Goal: Transaction & Acquisition: Purchase product/service

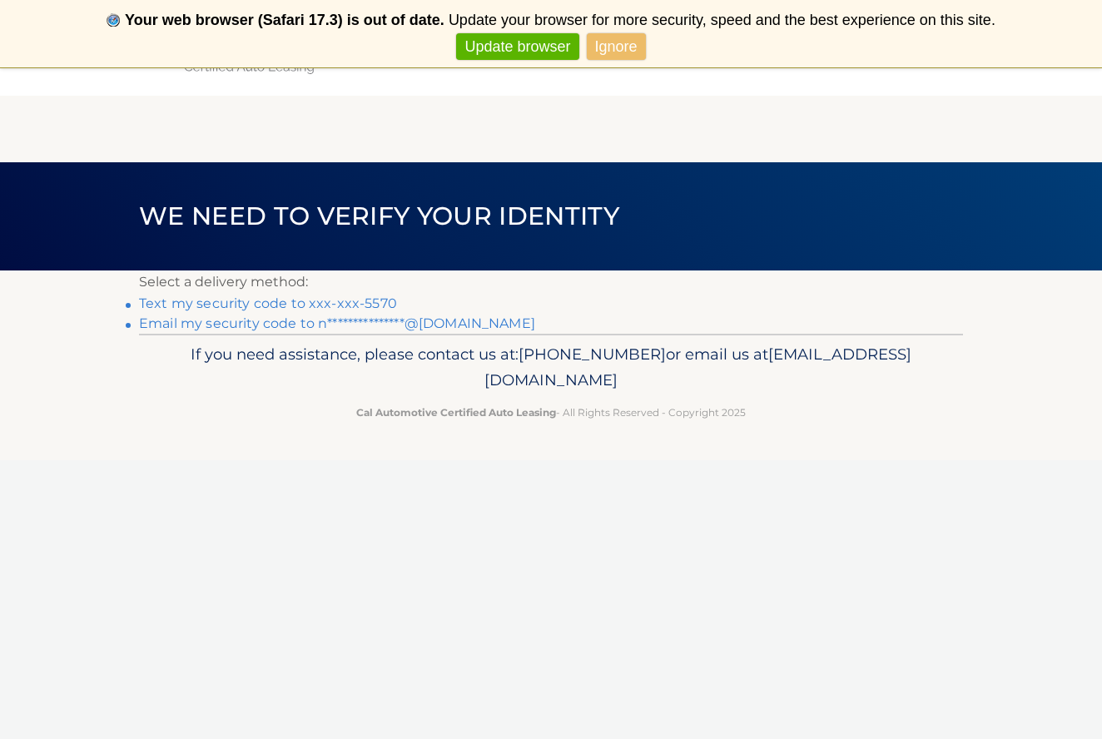
click at [361, 305] on link "Text my security code to xxx-xxx-5570" at bounding box center [268, 304] width 258 height 16
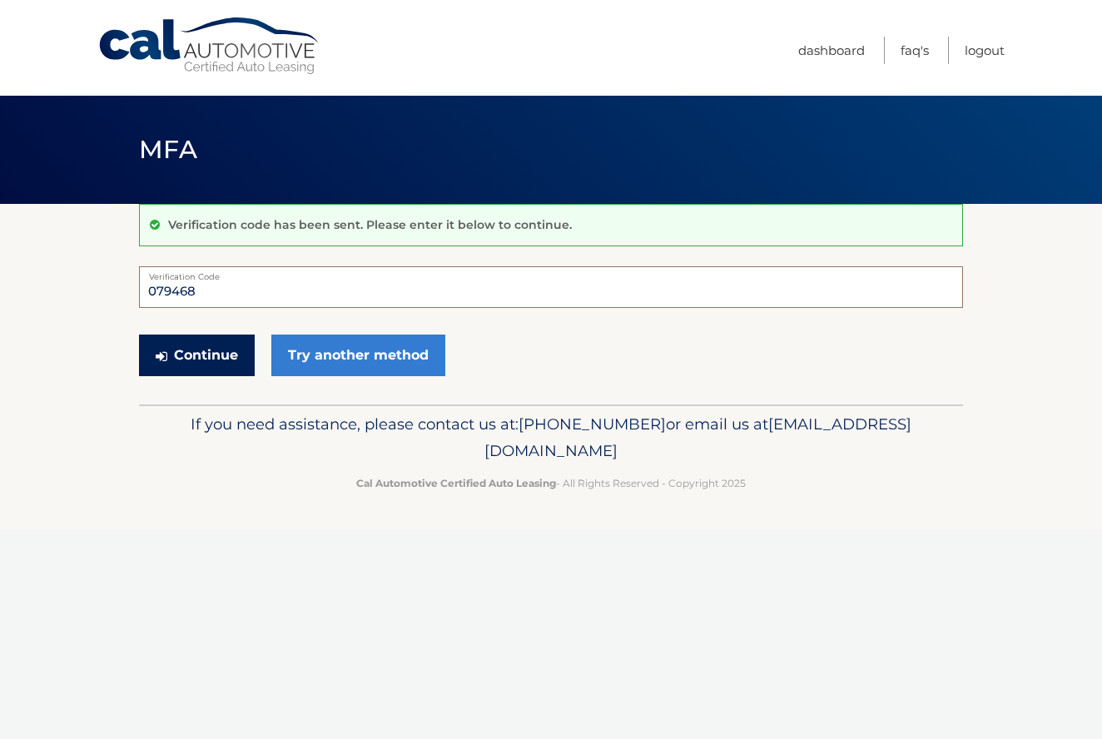
type input "079468"
click at [214, 362] on button "Continue" at bounding box center [197, 356] width 116 height 42
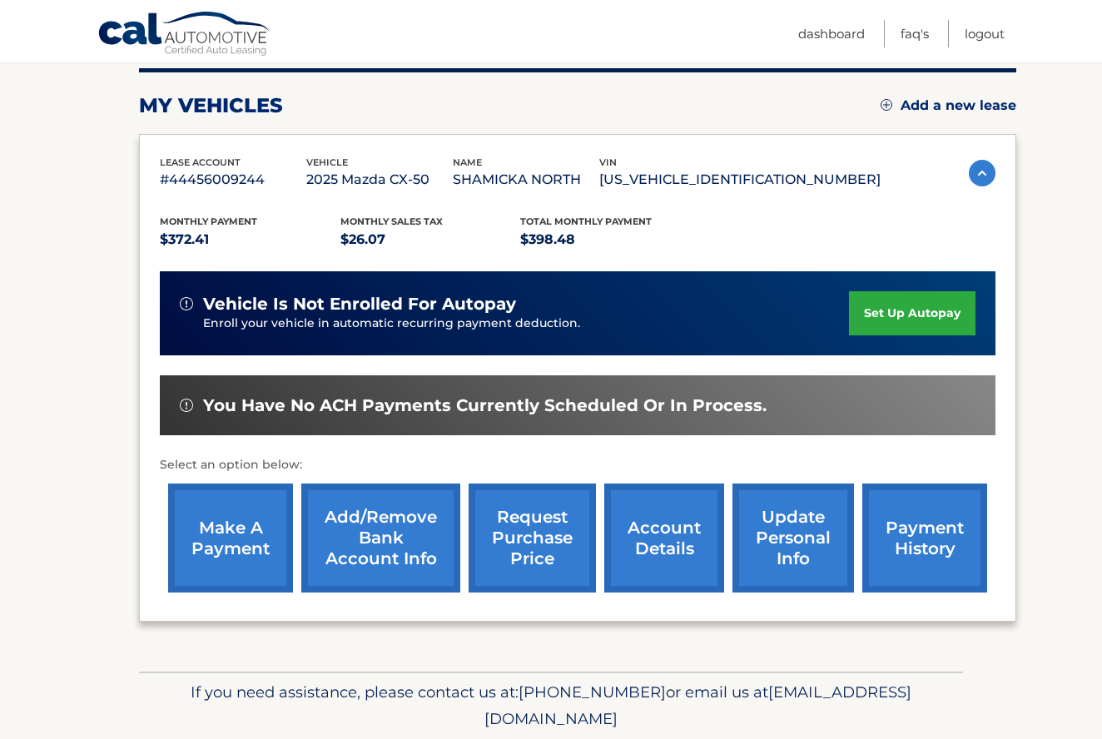
scroll to position [213, 0]
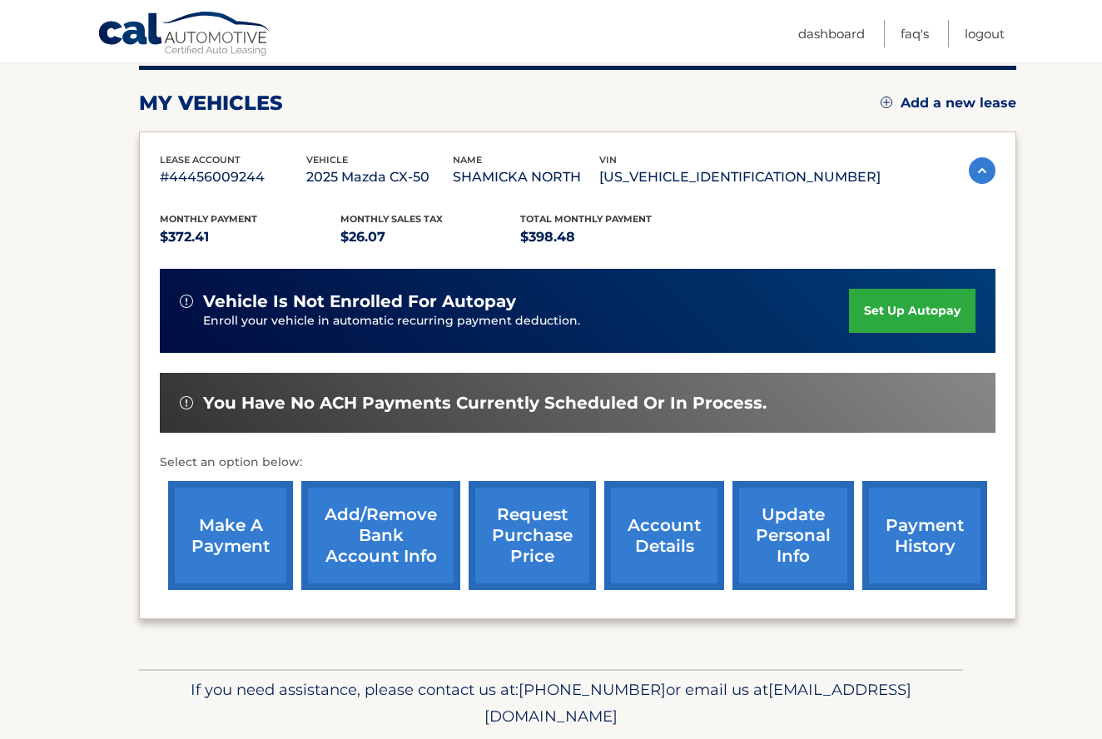
click at [226, 540] on link "make a payment" at bounding box center [230, 535] width 125 height 109
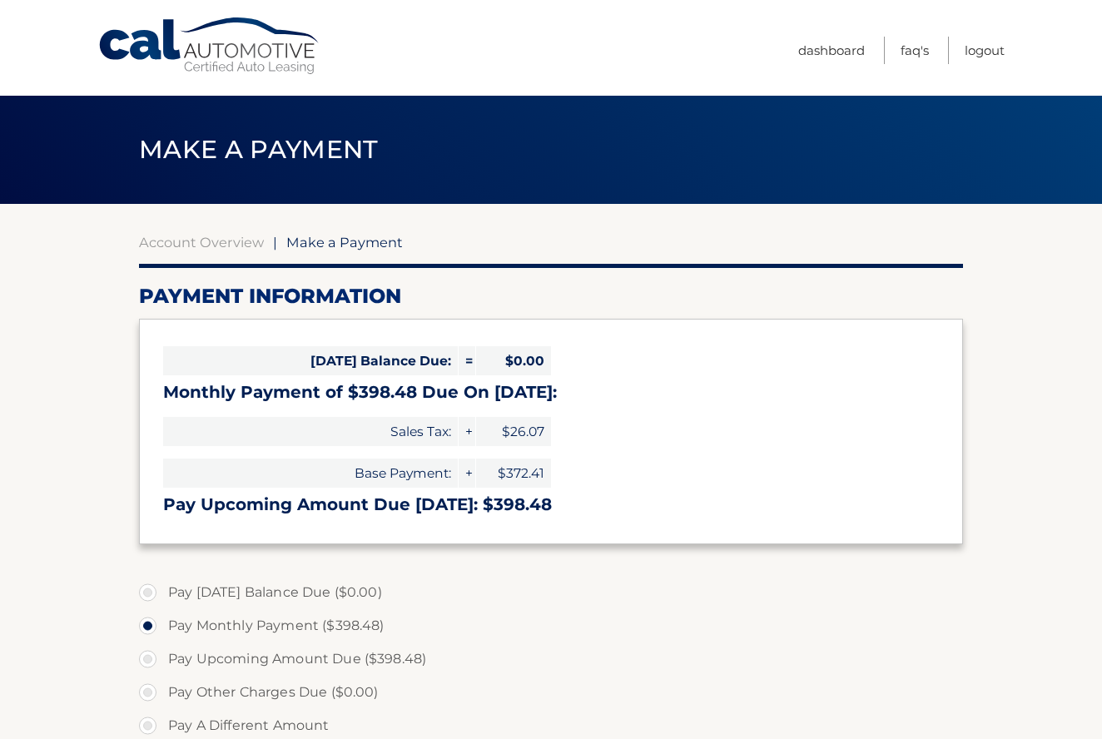
select select "NjEwODkyYmYtNmVhMC00OTI1LWIzMDMtMTNkNzZmZDMxYWNm"
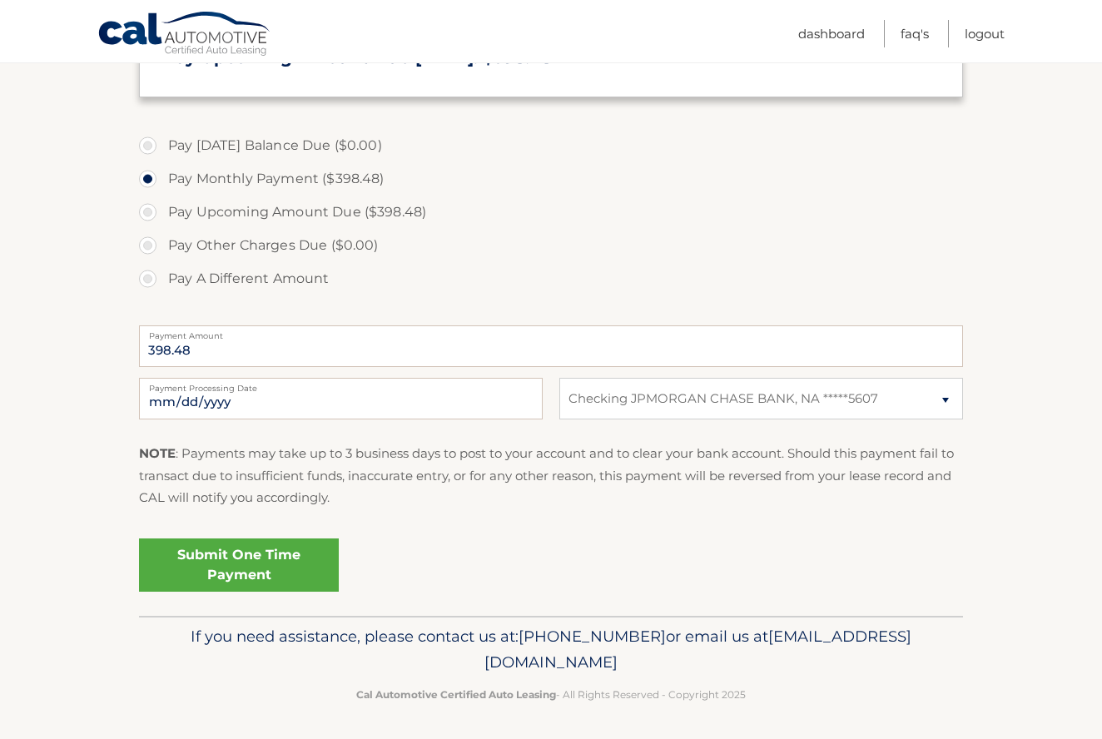
scroll to position [446, 0]
click at [235, 570] on link "Submit One Time Payment" at bounding box center [239, 566] width 200 height 53
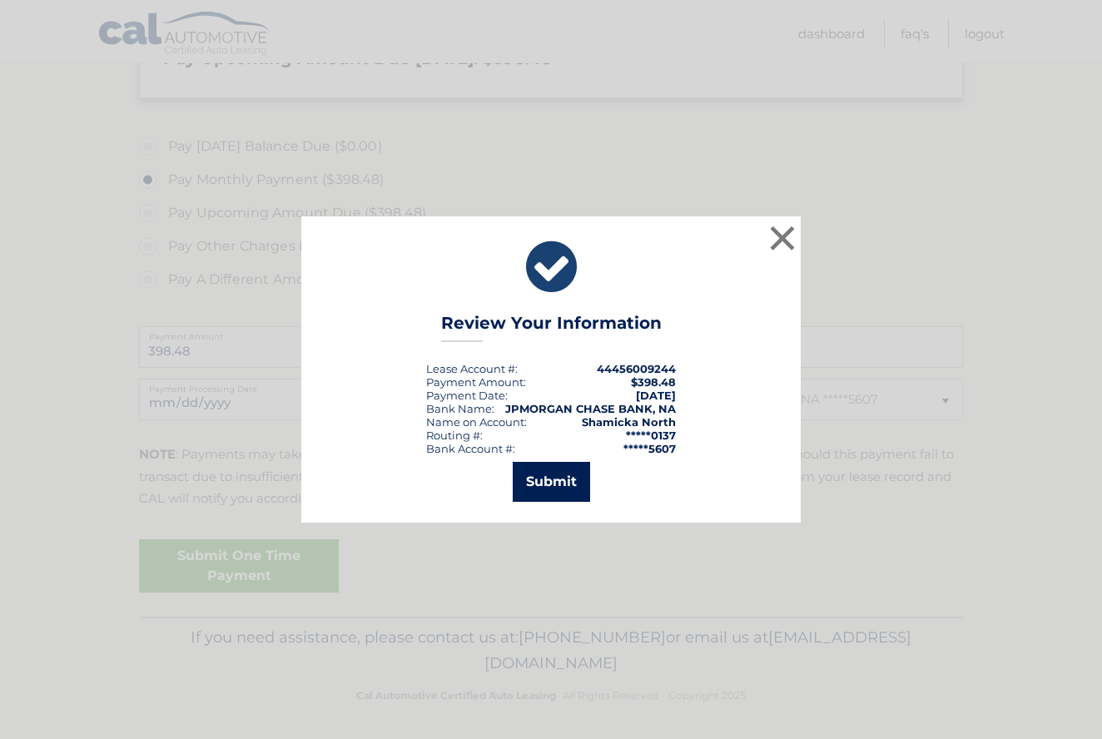
click at [549, 480] on button "Submit" at bounding box center [551, 482] width 77 height 40
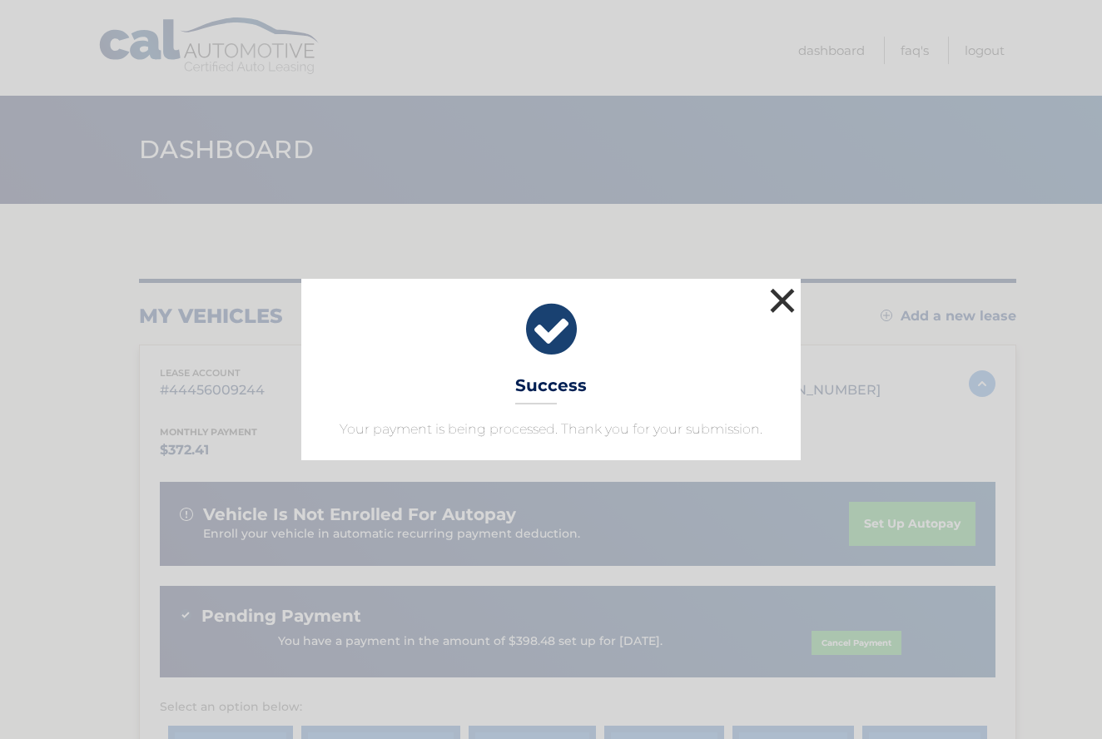
click at [783, 300] on button "×" at bounding box center [782, 300] width 33 height 33
